Goal: Register for event/course

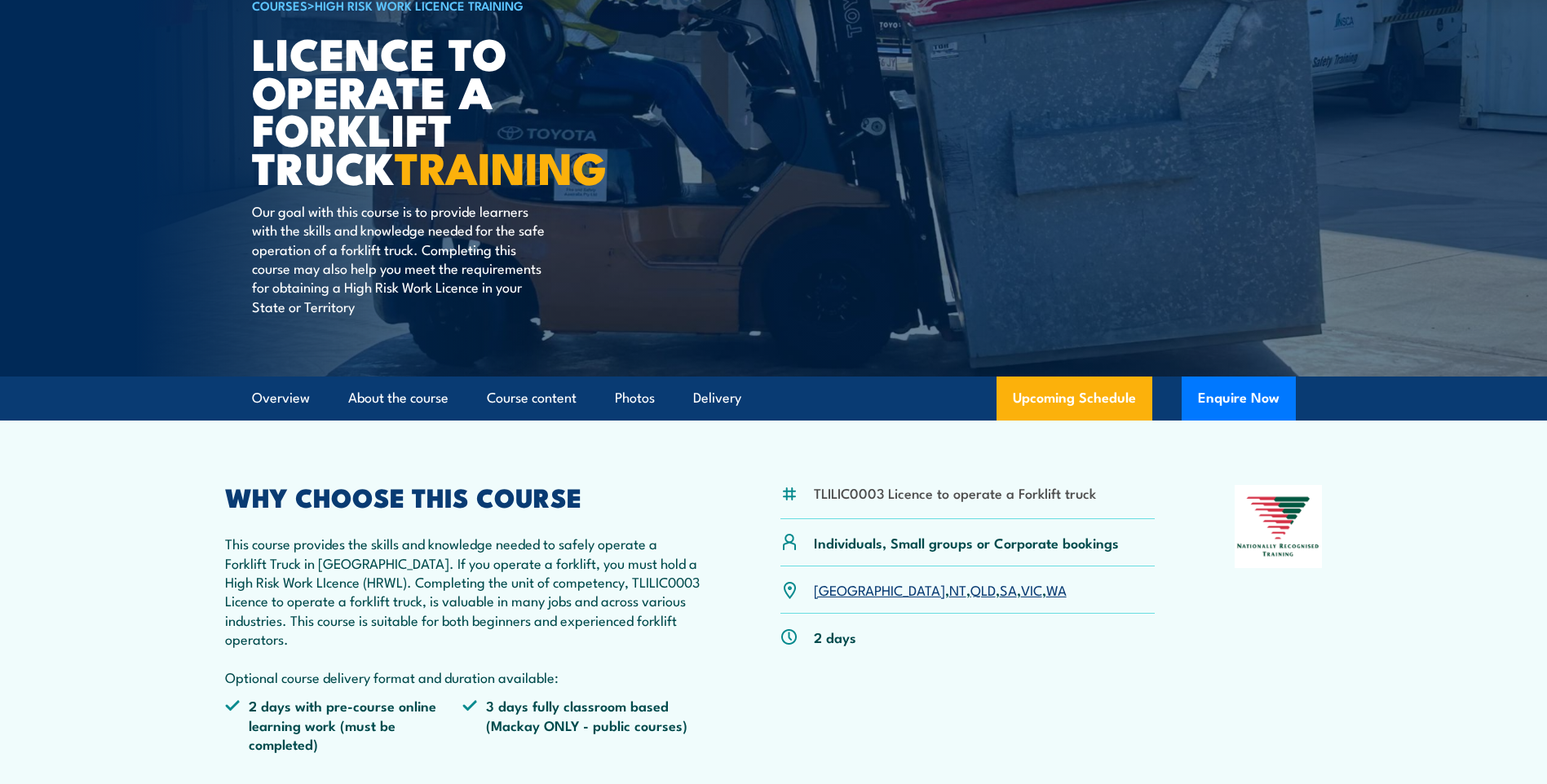
scroll to position [245, 0]
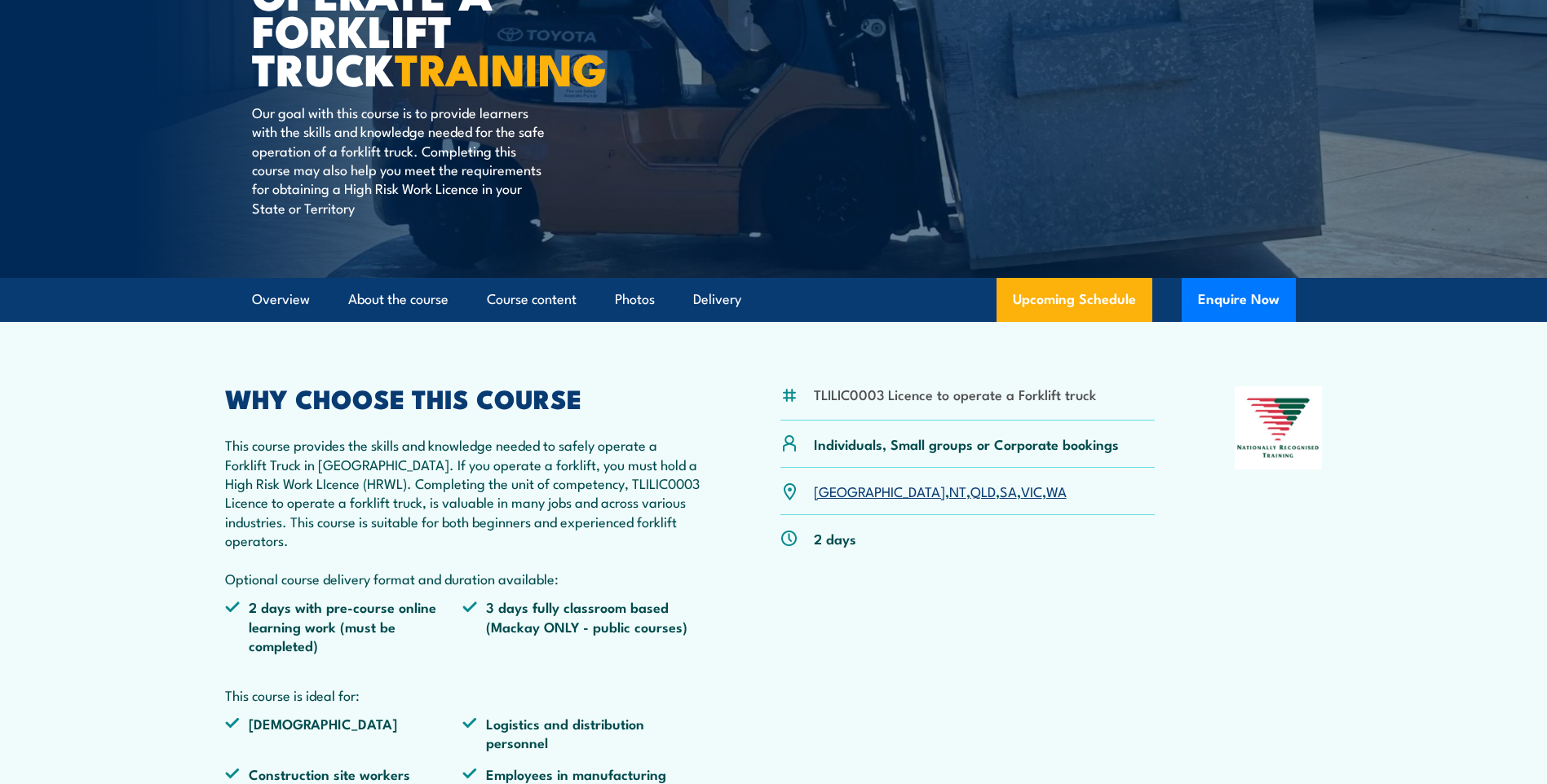
click at [836, 491] on link "[GEOGRAPHIC_DATA]" at bounding box center [880, 490] width 131 height 20
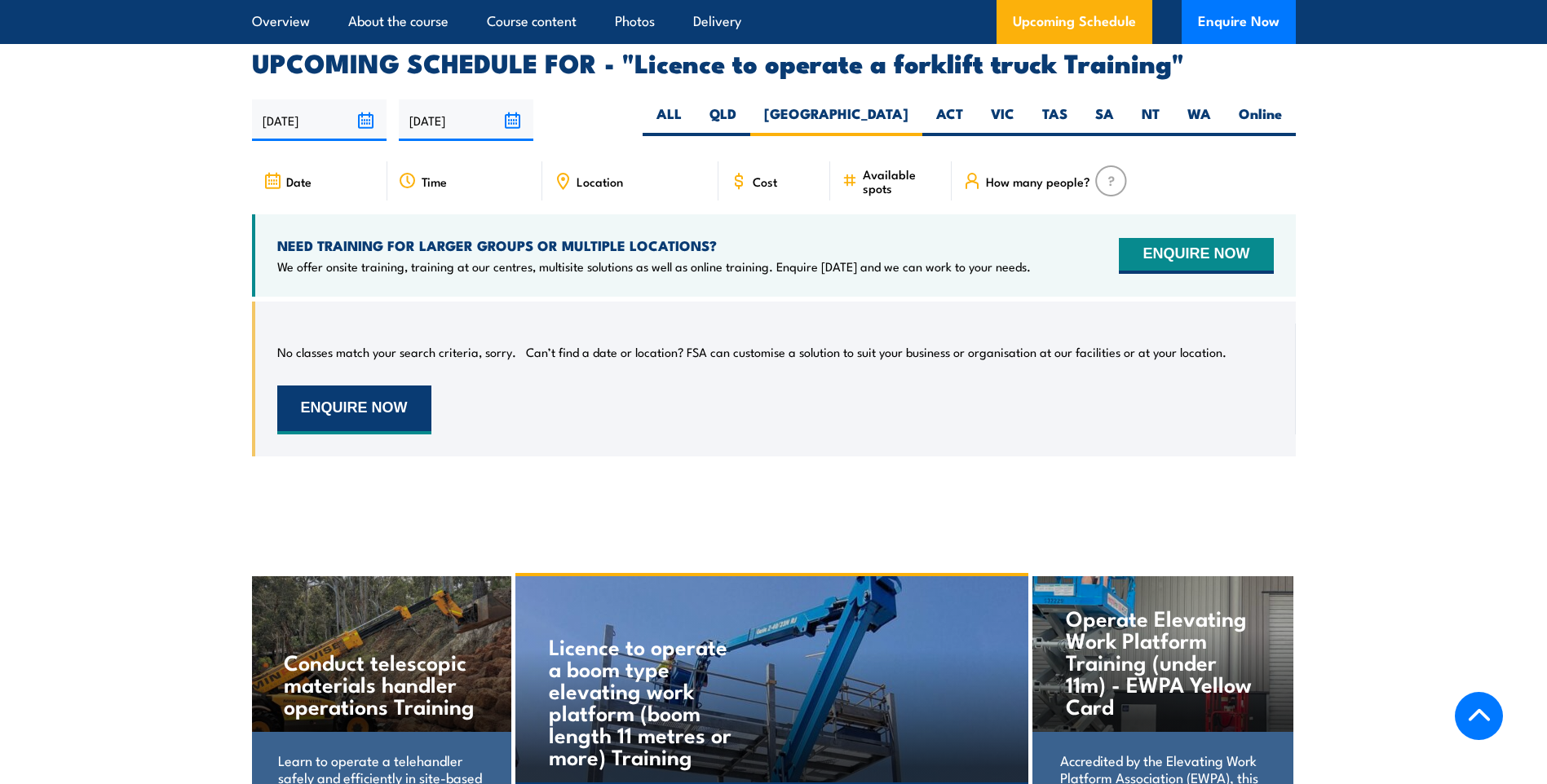
scroll to position [2691, 0]
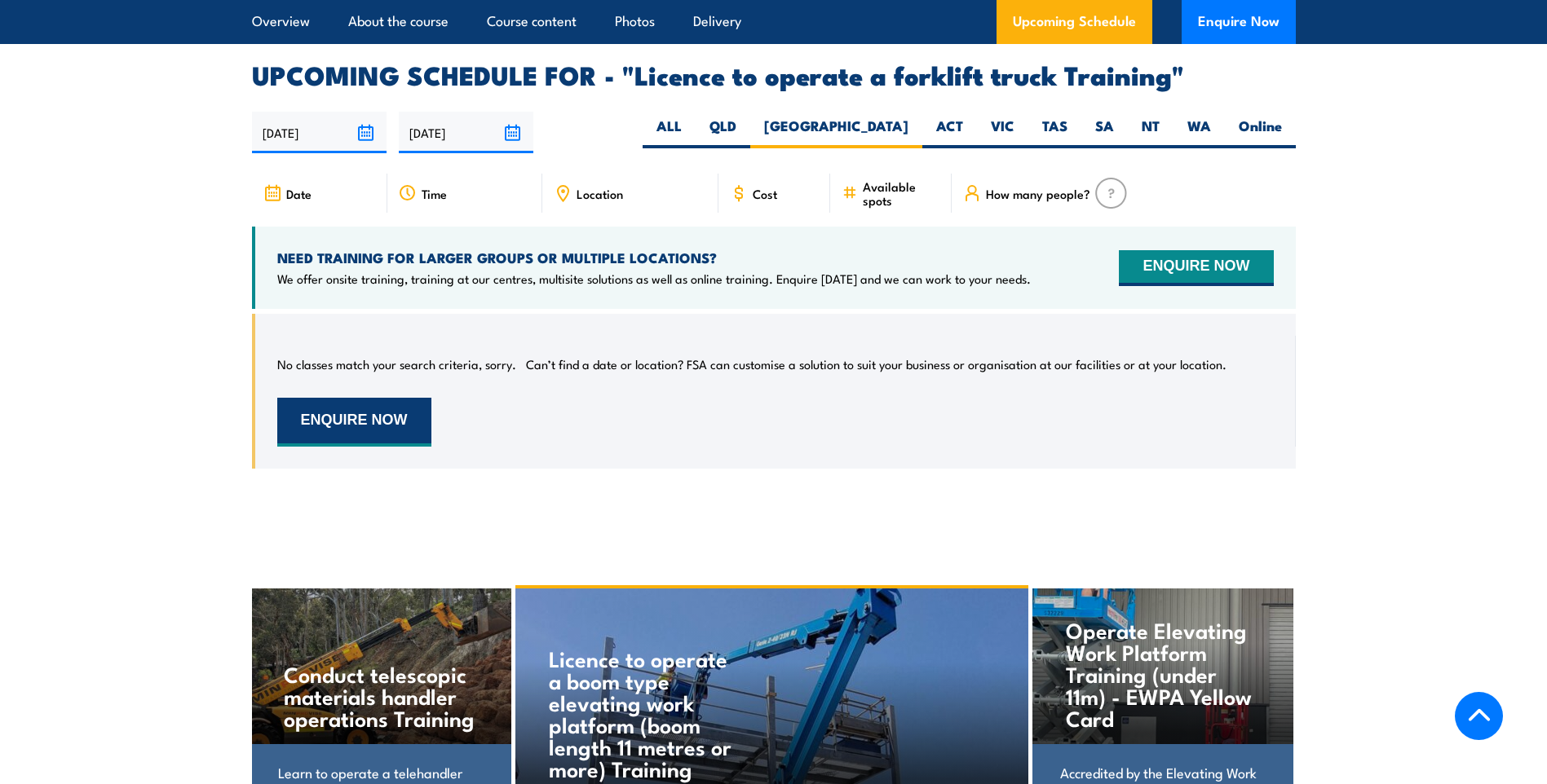
click at [398, 398] on button "ENQUIRE NOW" at bounding box center [354, 422] width 154 height 49
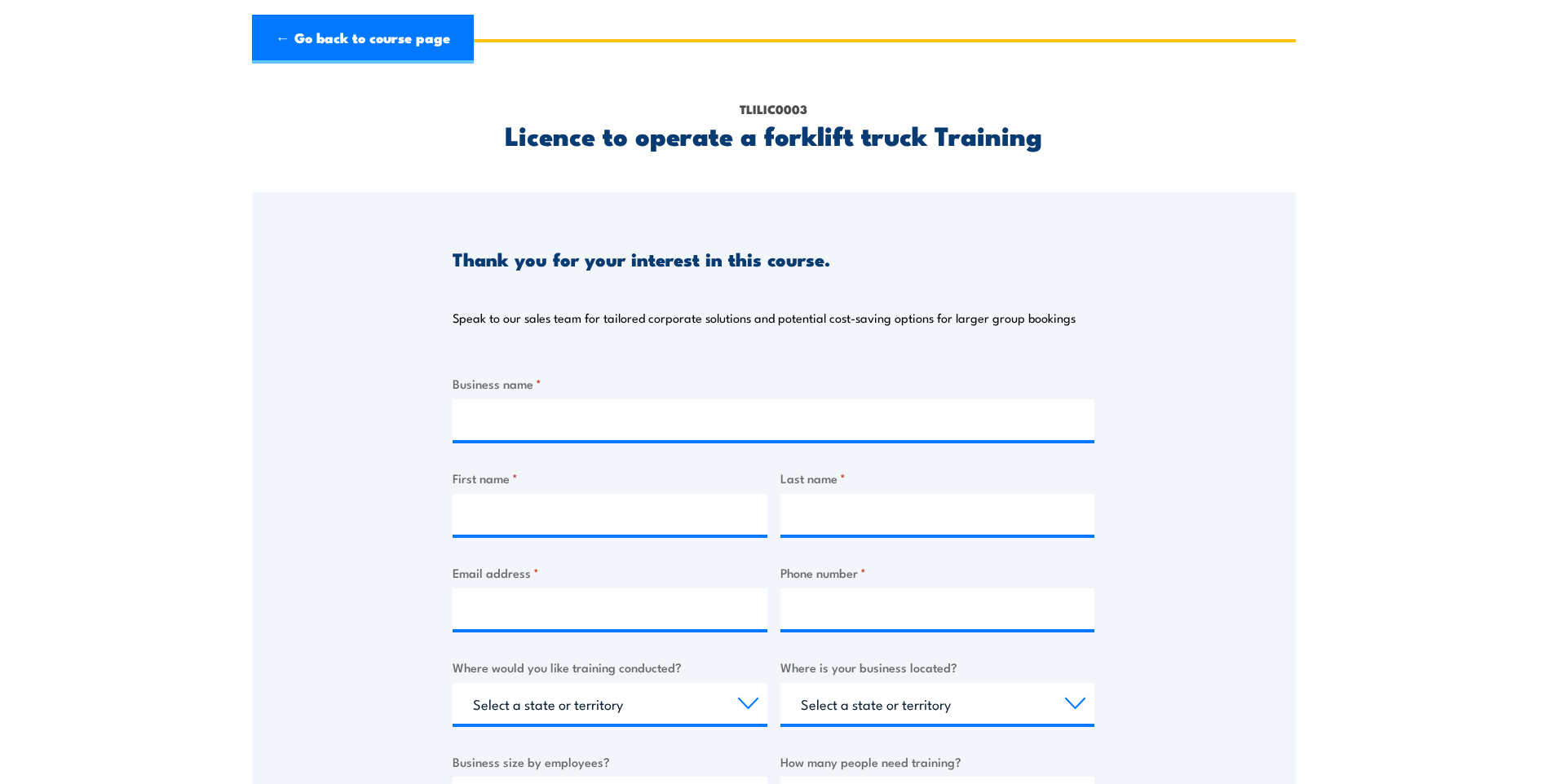
scroll to position [82, 0]
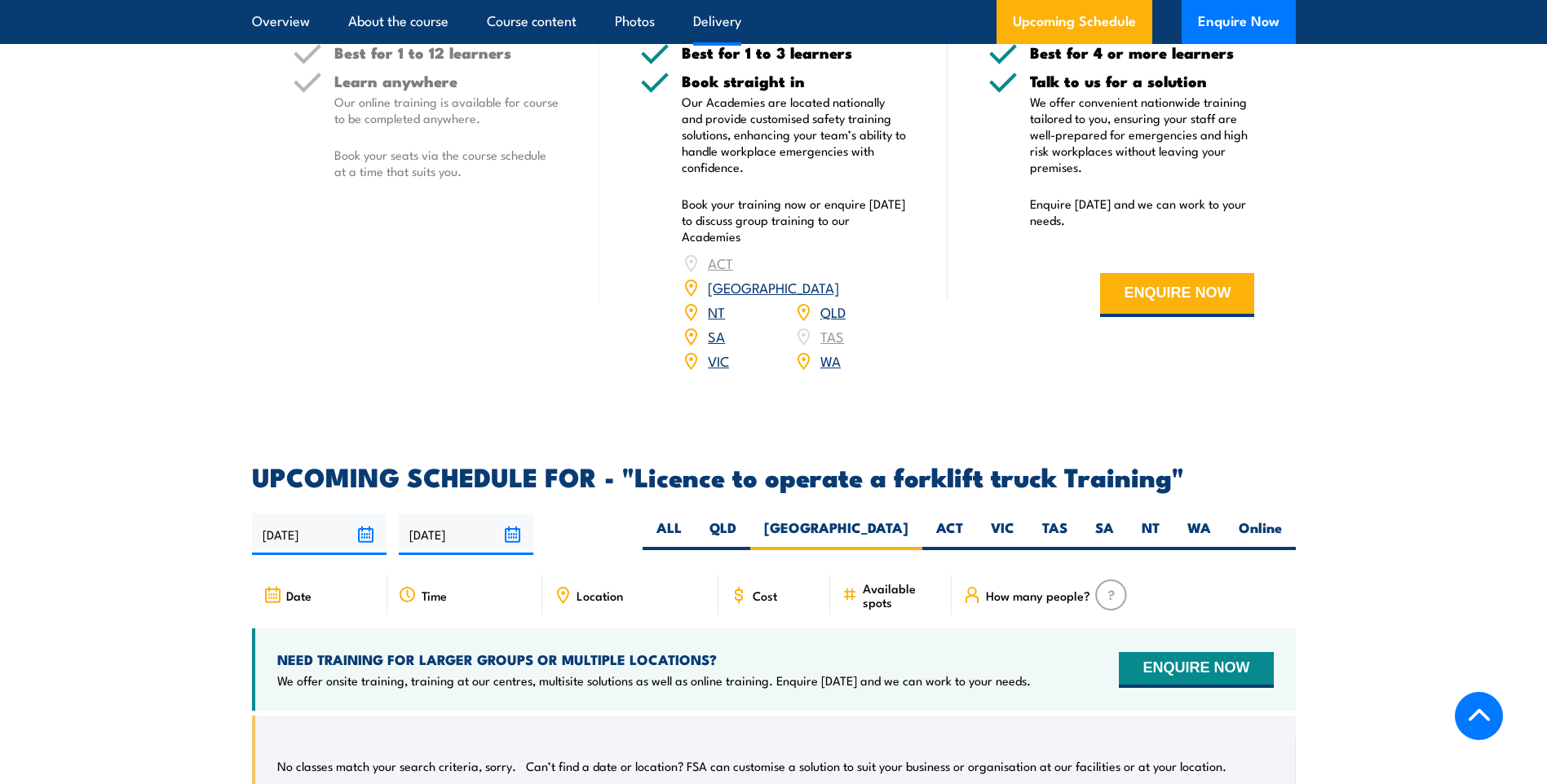
scroll to position [2201, 0]
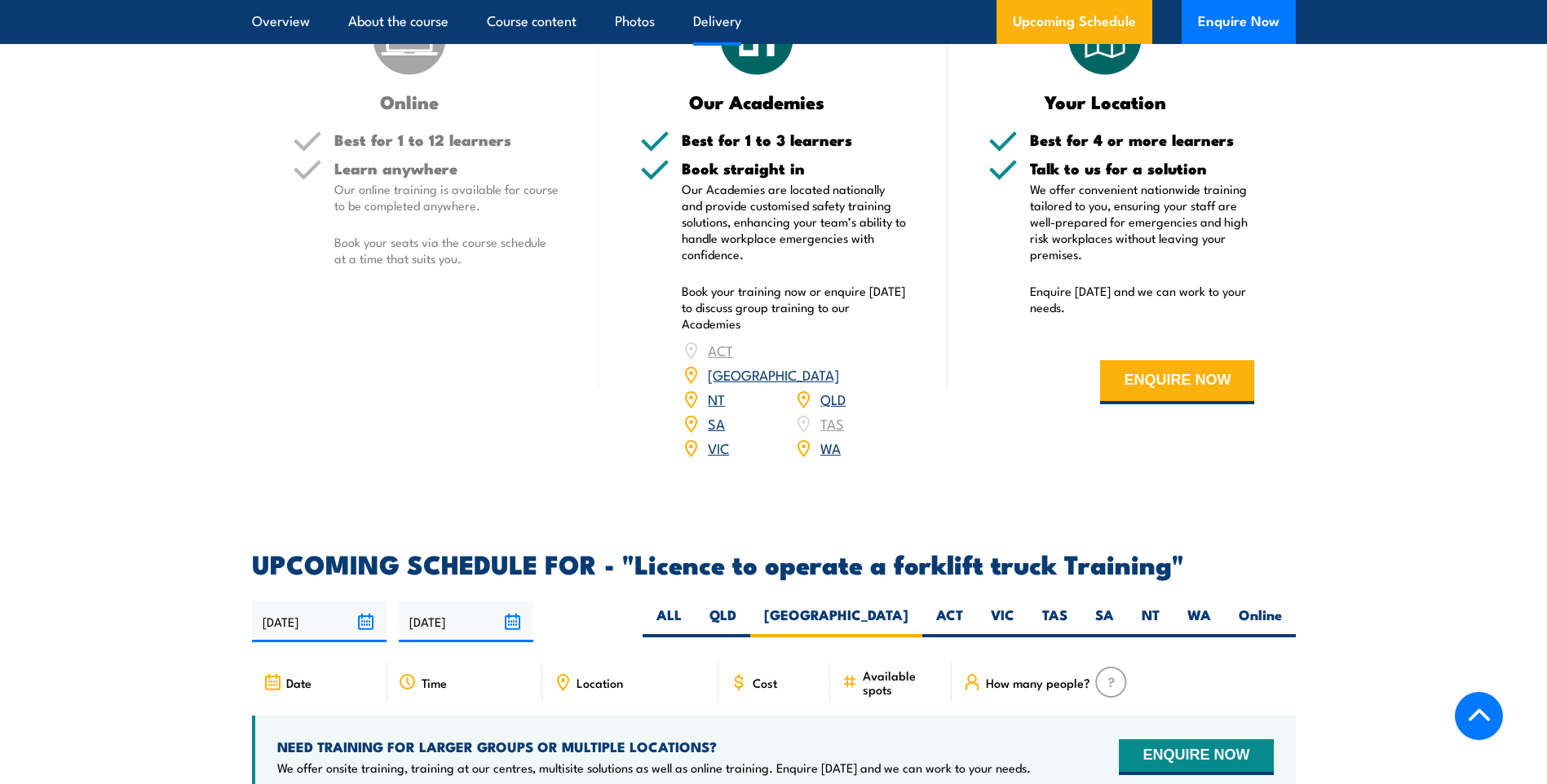
click at [824, 364] on link "[GEOGRAPHIC_DATA]" at bounding box center [773, 374] width 131 height 20
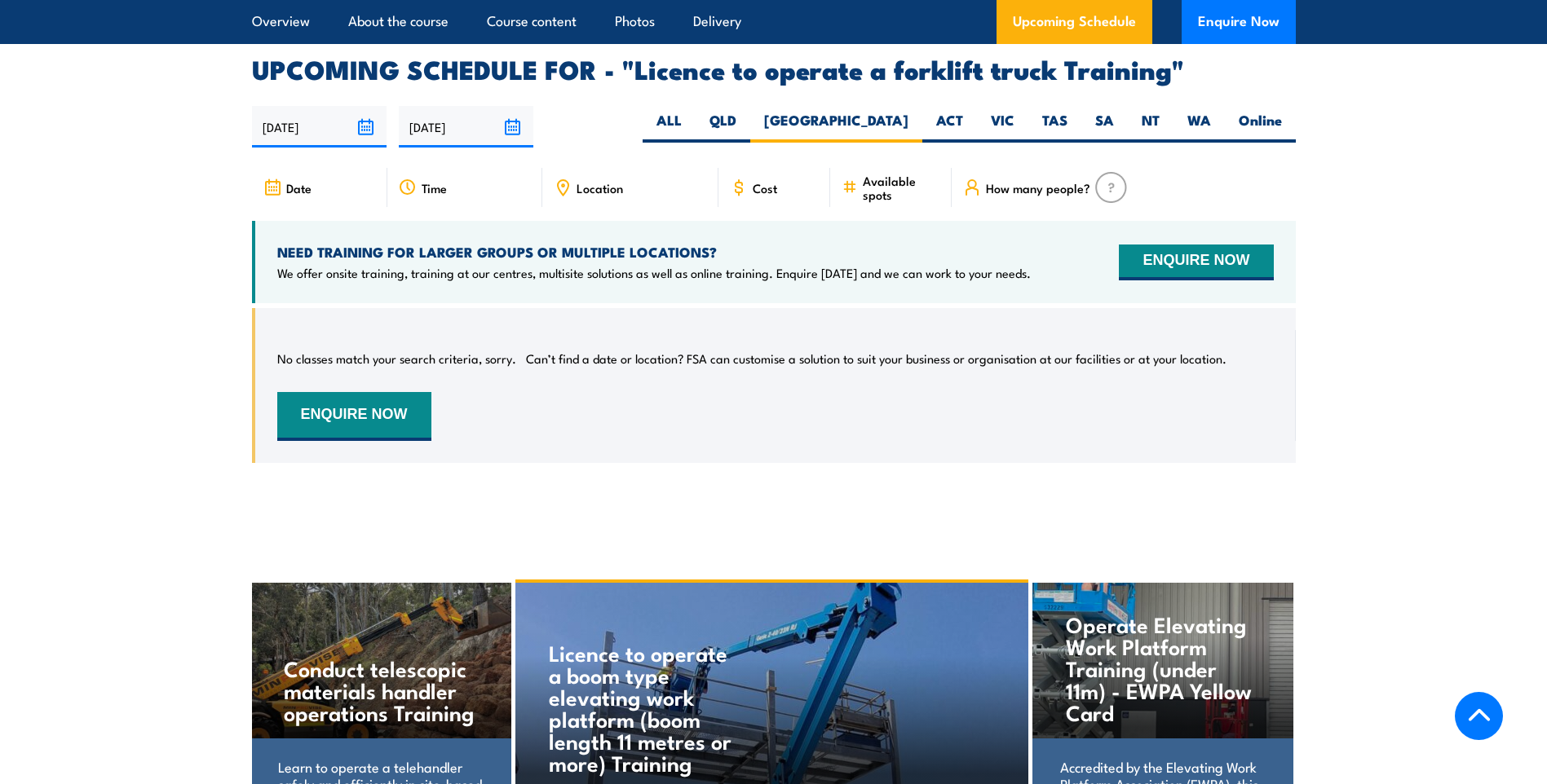
scroll to position [2729, 0]
